Goal: Navigation & Orientation: Find specific page/section

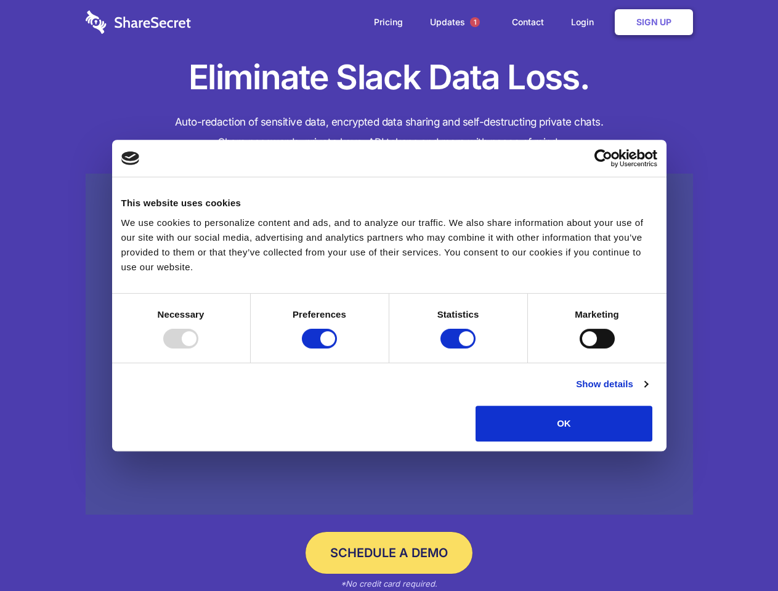
click at [198, 349] on div at bounding box center [180, 339] width 35 height 20
click at [337, 349] on input "Preferences" at bounding box center [319, 339] width 35 height 20
checkbox input "false"
click at [460, 349] on input "Statistics" at bounding box center [457, 339] width 35 height 20
checkbox input "false"
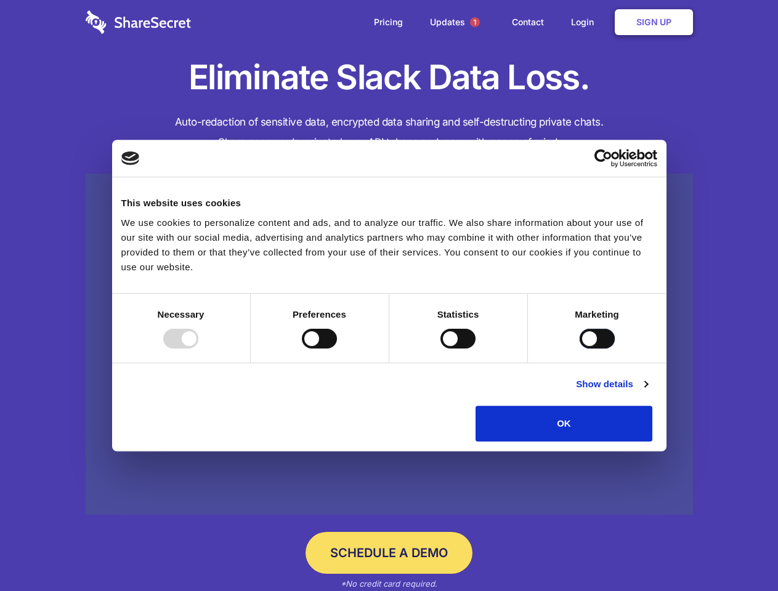
click at [580, 349] on input "Marketing" at bounding box center [597, 339] width 35 height 20
checkbox input "true"
click at [647, 392] on link "Show details" at bounding box center [611, 384] width 71 height 15
click at [0, 0] on li "Necessary 7 Necessary cookies help make a website usable by enabling basic func…" at bounding box center [0, 0] width 0 height 0
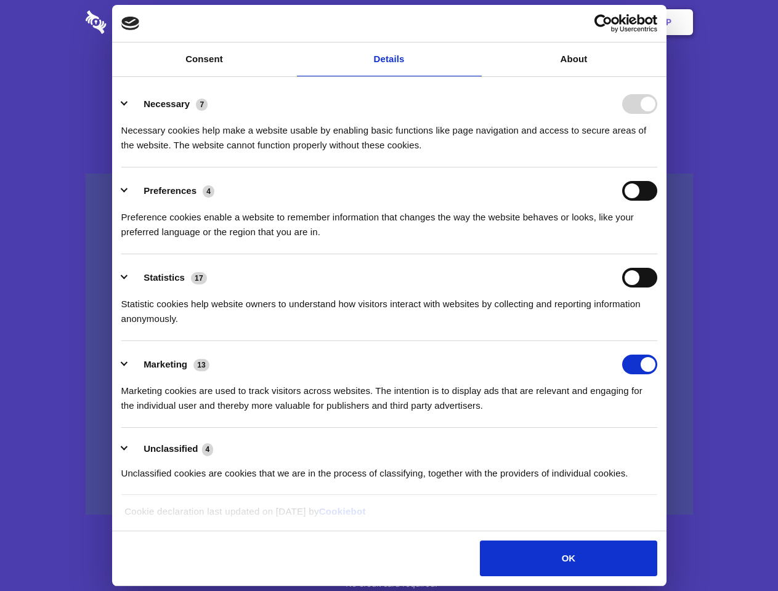
click at [474, 22] on span "1" at bounding box center [475, 22] width 10 height 10
